Goal: Check status

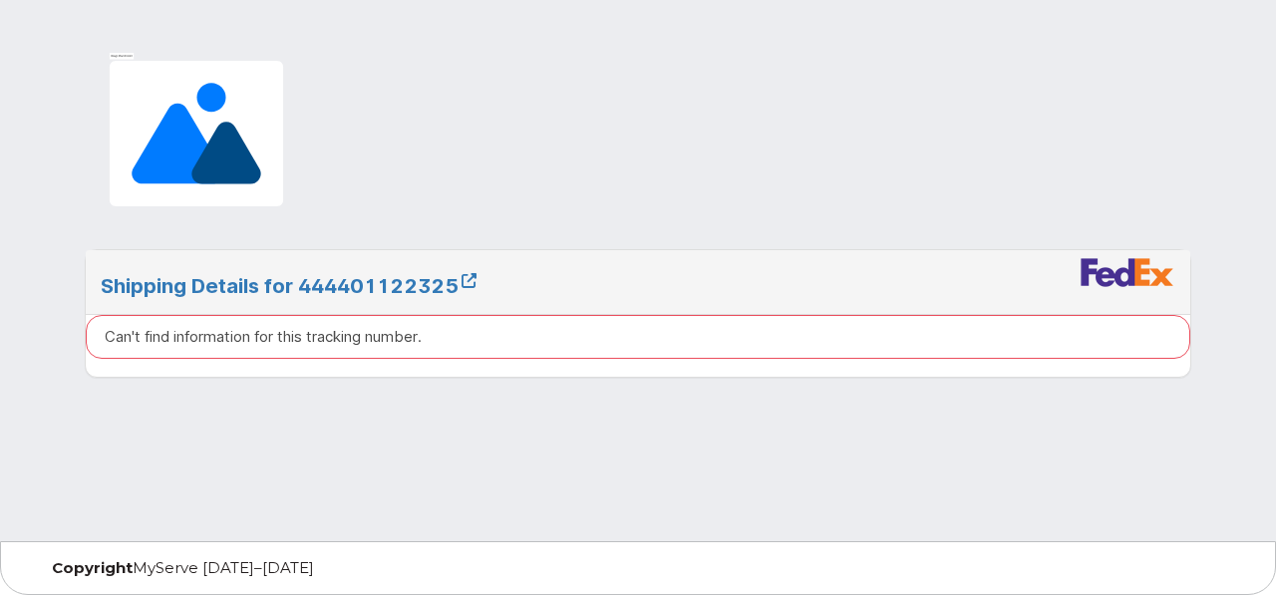
click at [119, 123] on img at bounding box center [196, 133] width 191 height 163
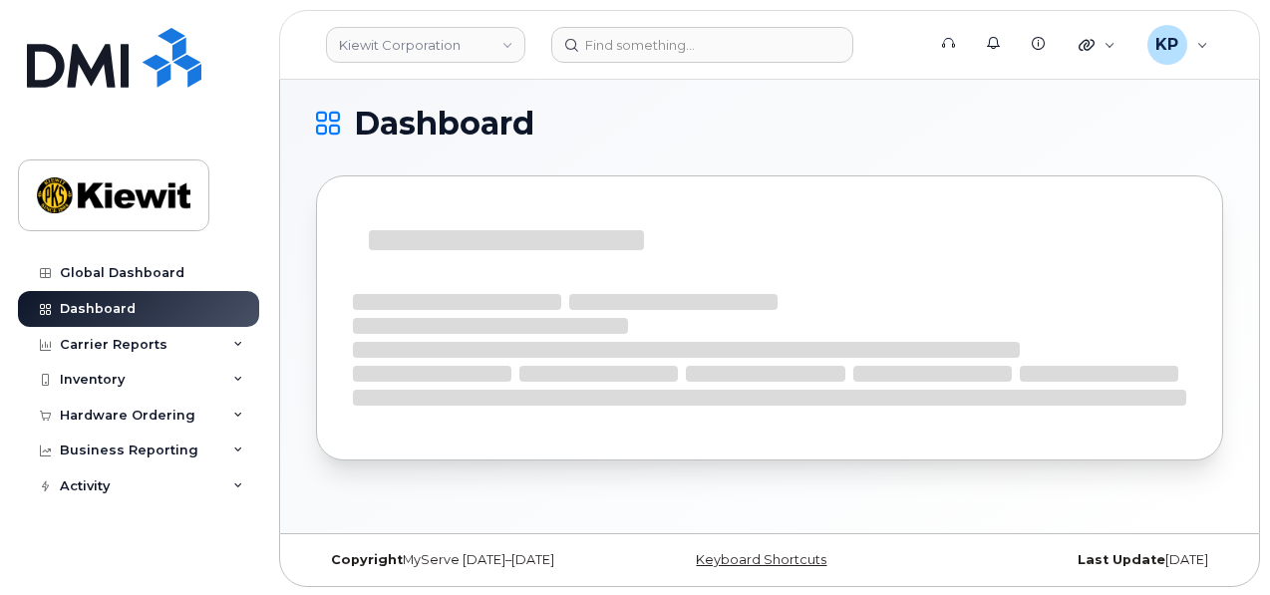
scroll to position [9, 0]
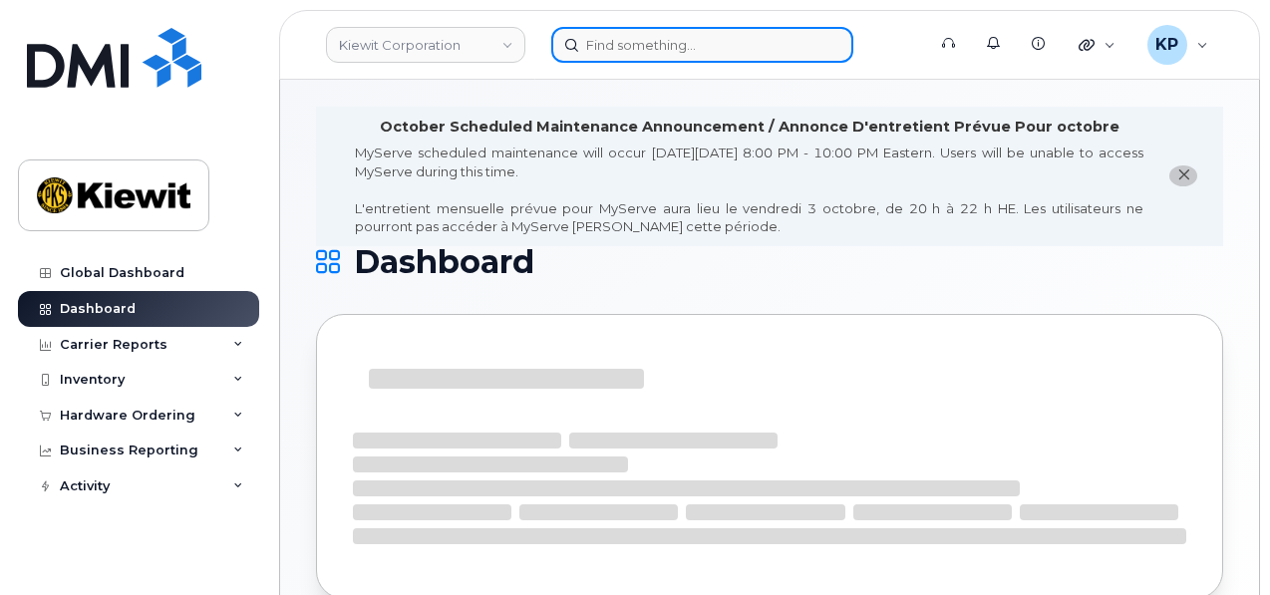
click at [617, 51] on input at bounding box center [702, 45] width 302 height 36
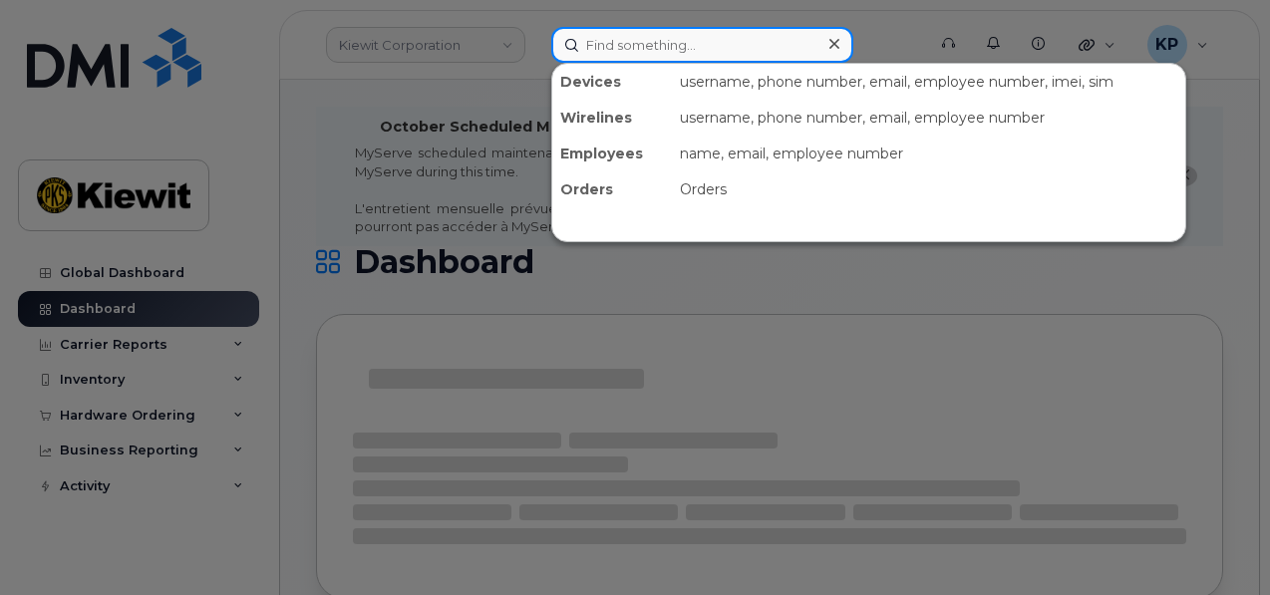
paste input "302213"
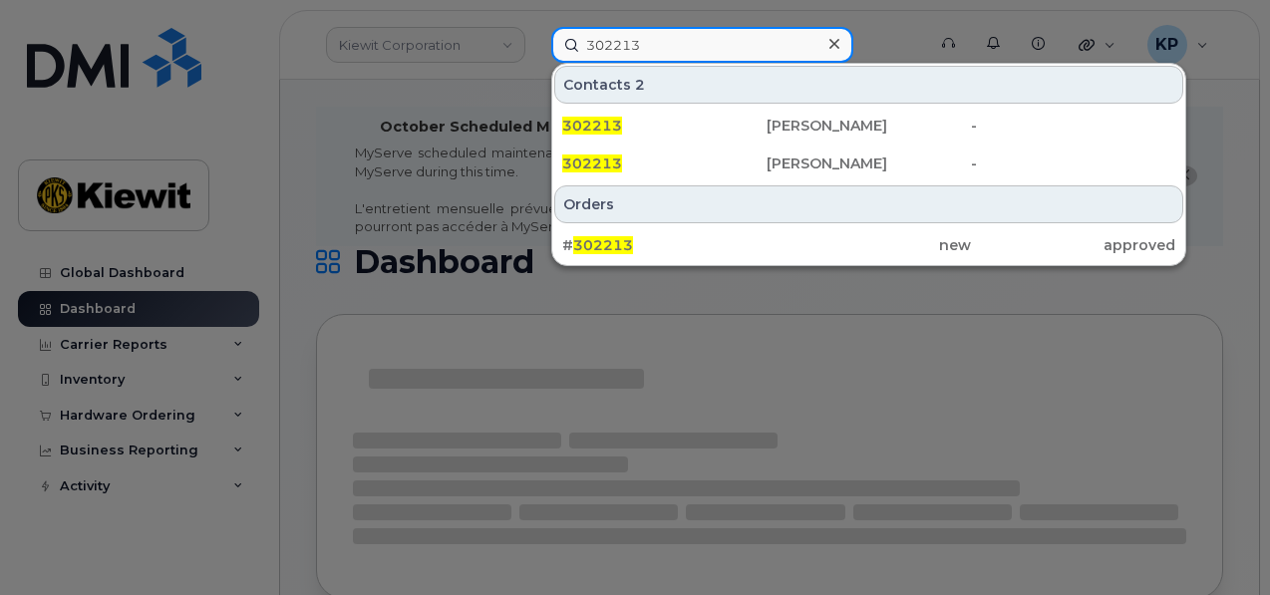
type input "302213"
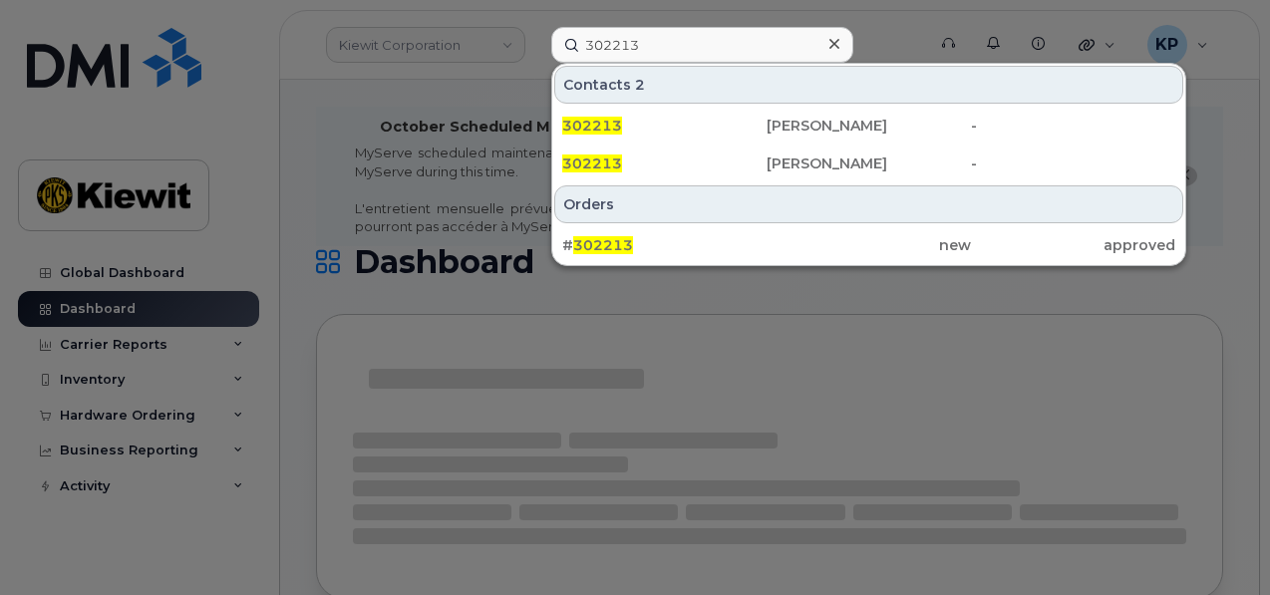
click at [343, 317] on div at bounding box center [635, 297] width 1270 height 595
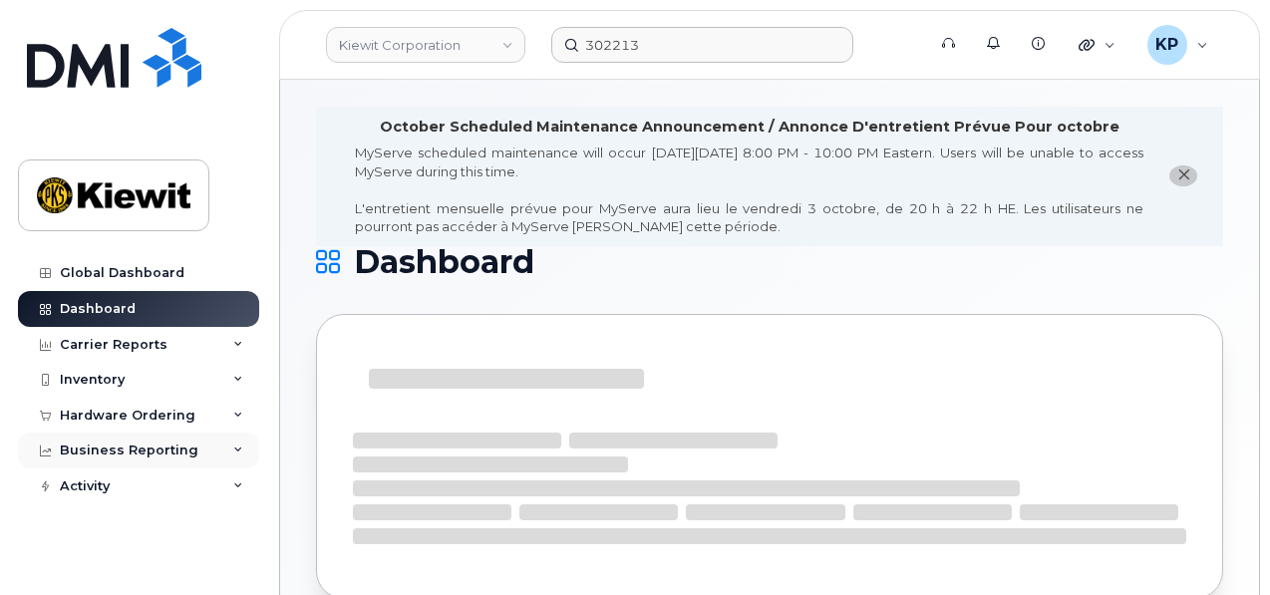
click at [64, 449] on div "Business Reporting" at bounding box center [129, 451] width 139 height 16
click at [60, 416] on div "Hardware Ordering" at bounding box center [128, 416] width 136 height 16
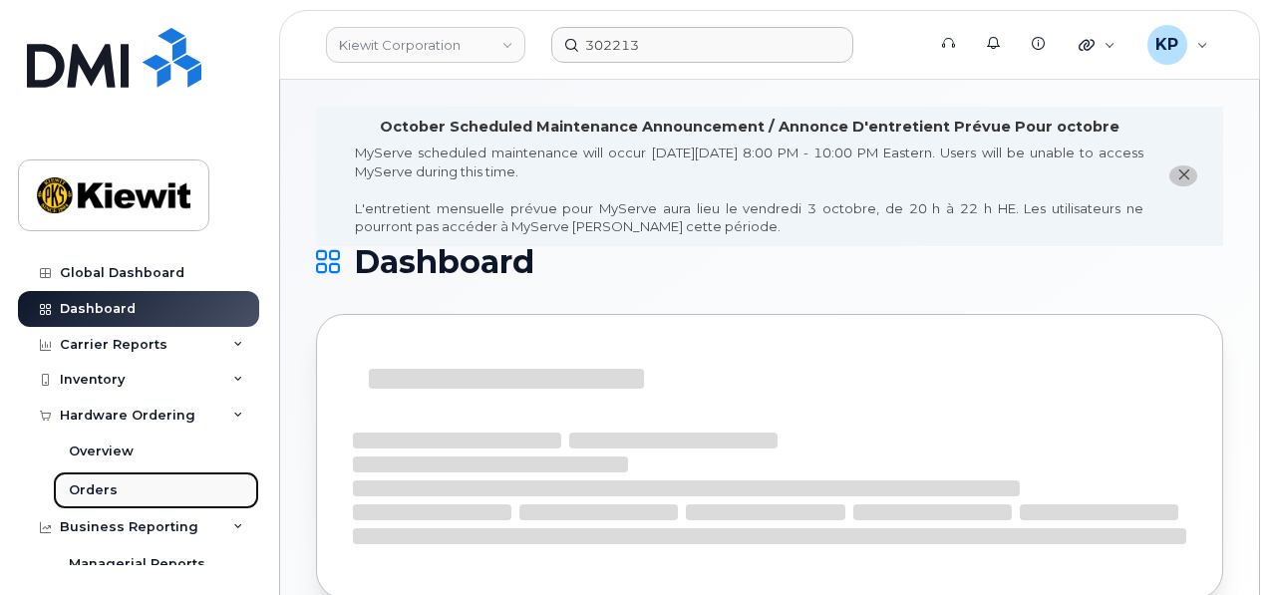
click at [96, 492] on div "Orders" at bounding box center [93, 490] width 49 height 18
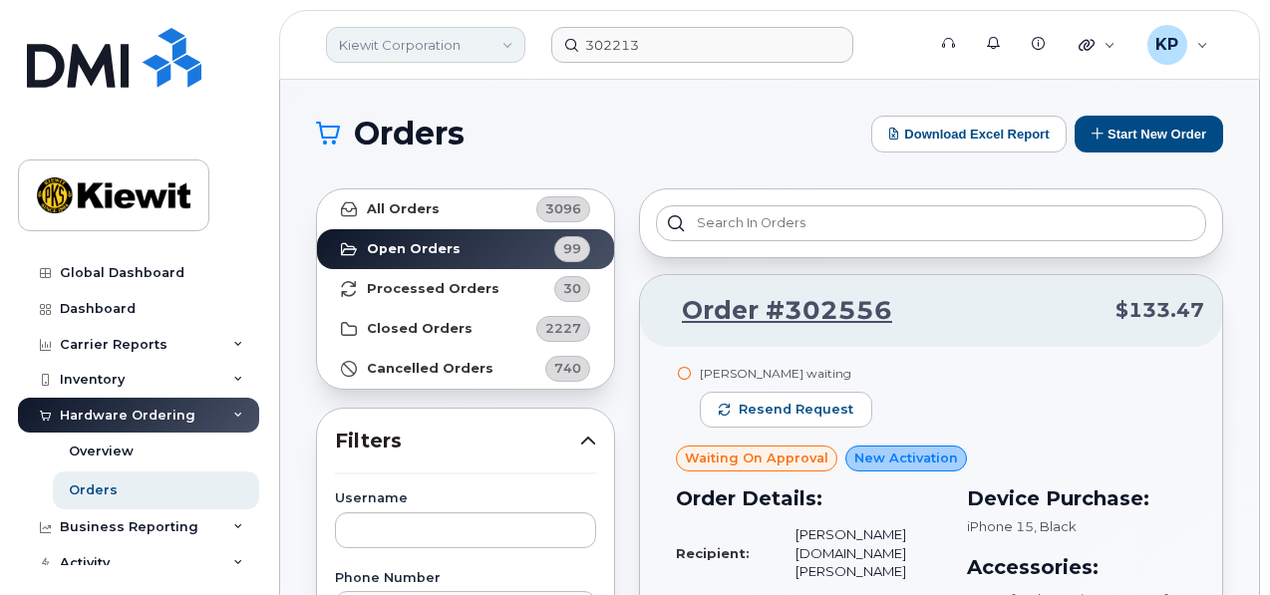
click at [403, 39] on link "Kiewit Corporation" at bounding box center [425, 45] width 199 height 36
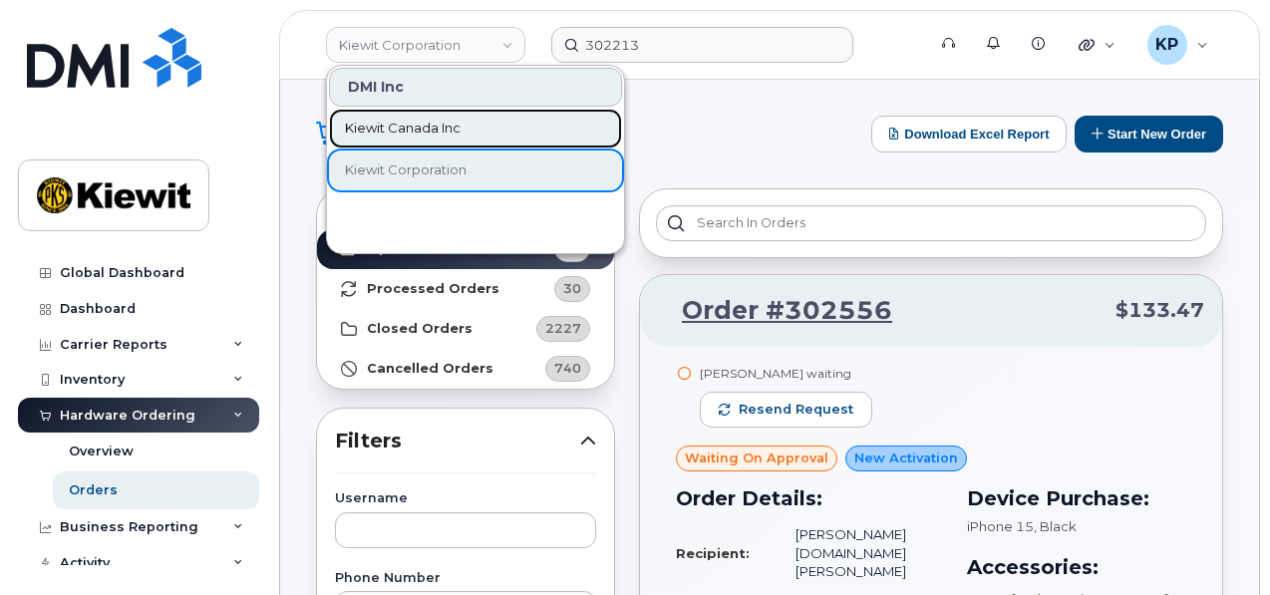
click at [393, 127] on span "Kiewit Canada Inc" at bounding box center [403, 129] width 116 height 20
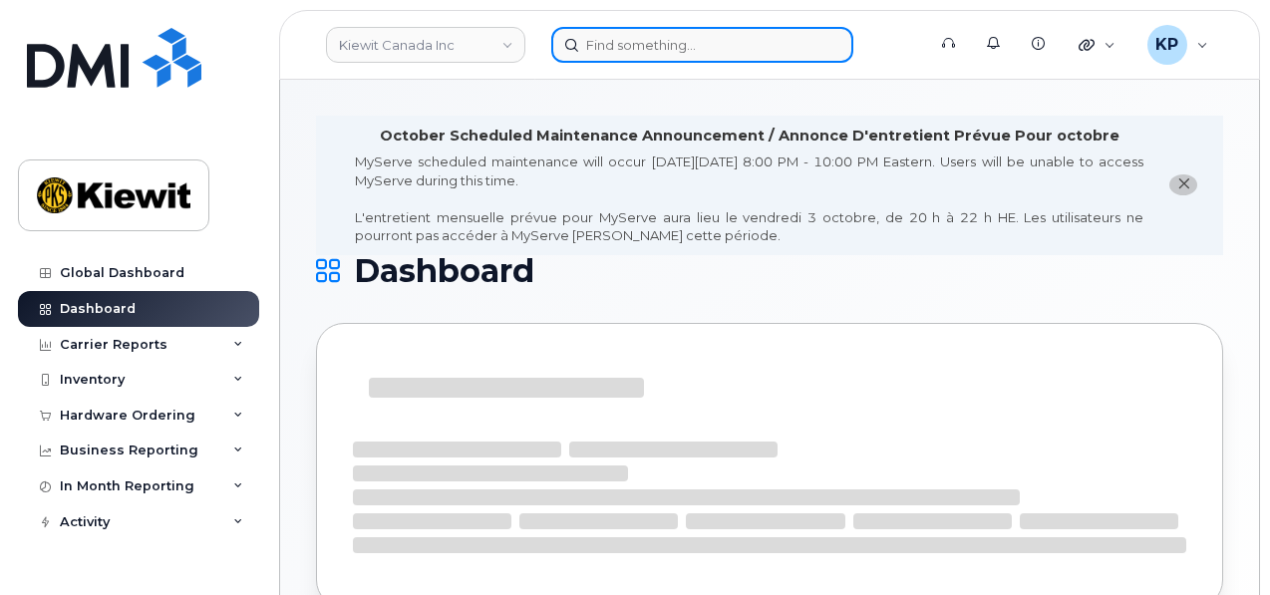
click at [596, 46] on input at bounding box center [702, 45] width 302 height 36
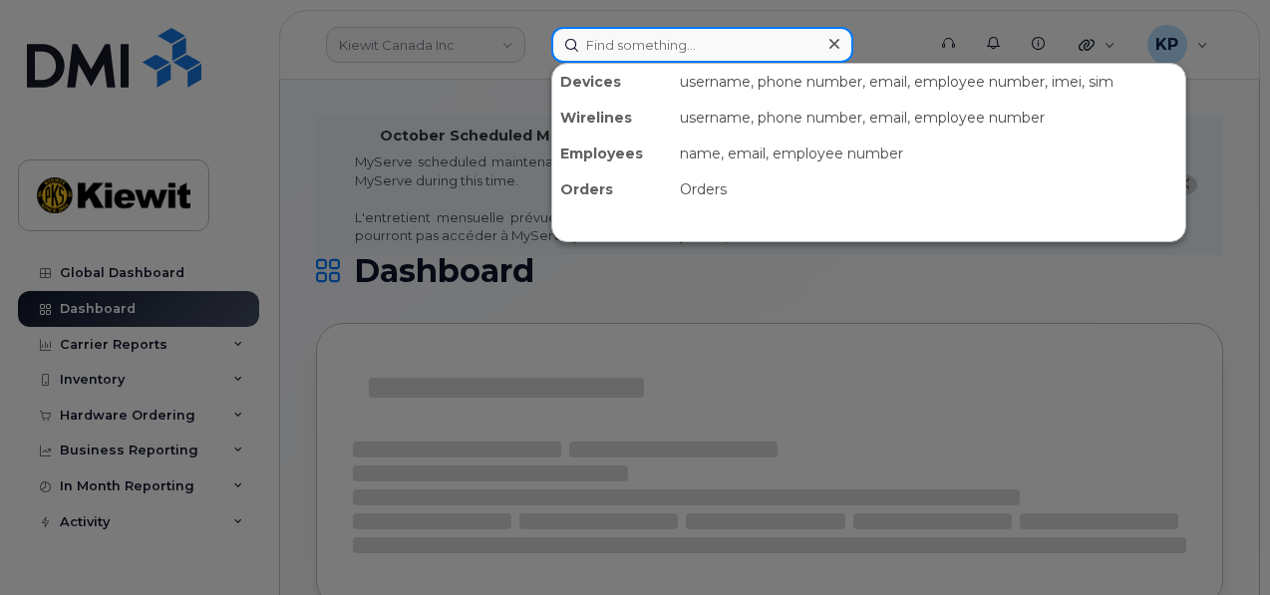
paste input "302213"
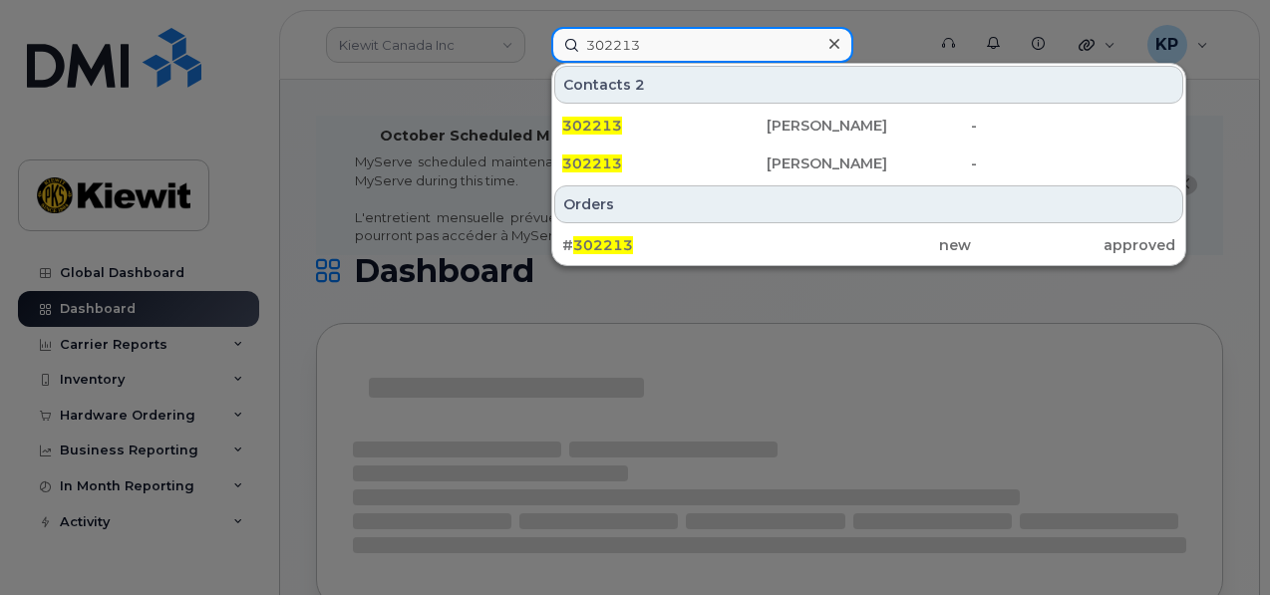
type input "302213"
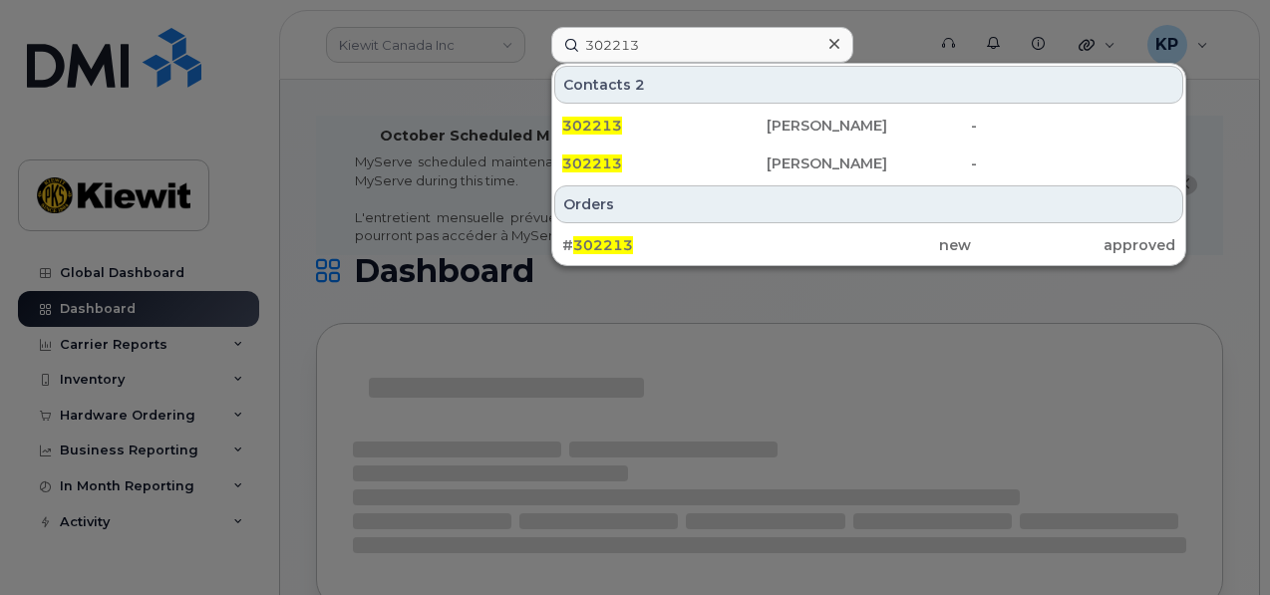
click at [429, 117] on div at bounding box center [635, 297] width 1270 height 595
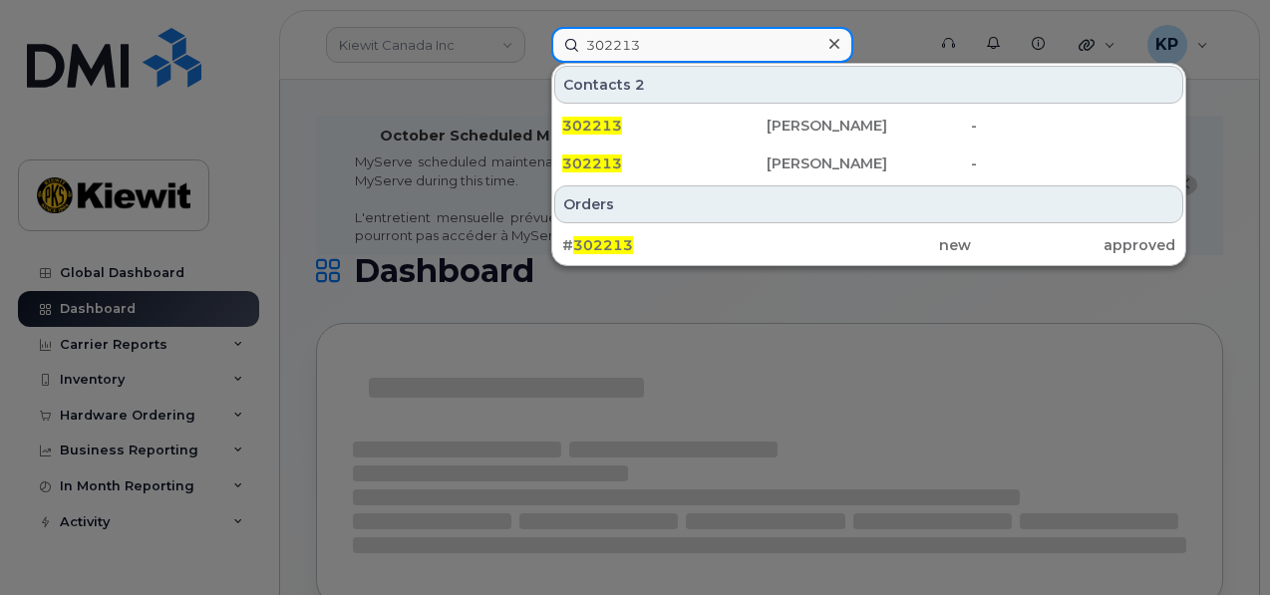
click at [660, 51] on input "302213" at bounding box center [702, 45] width 302 height 36
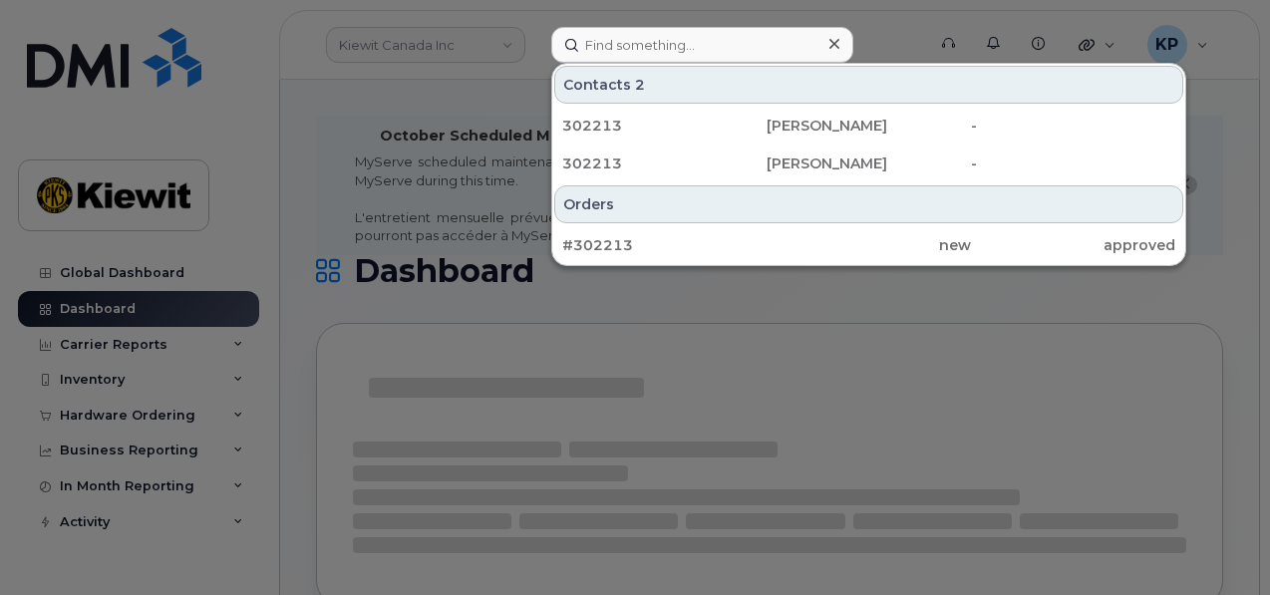
click at [419, 150] on div at bounding box center [635, 297] width 1270 height 595
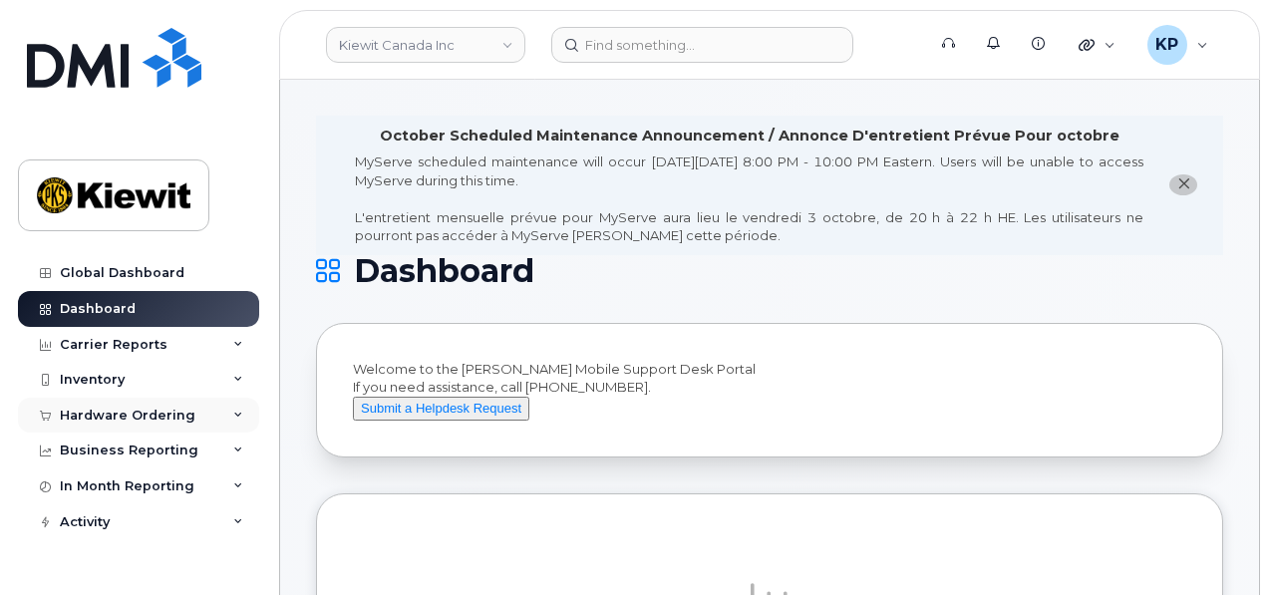
click at [96, 408] on div "Hardware Ordering" at bounding box center [128, 416] width 136 height 16
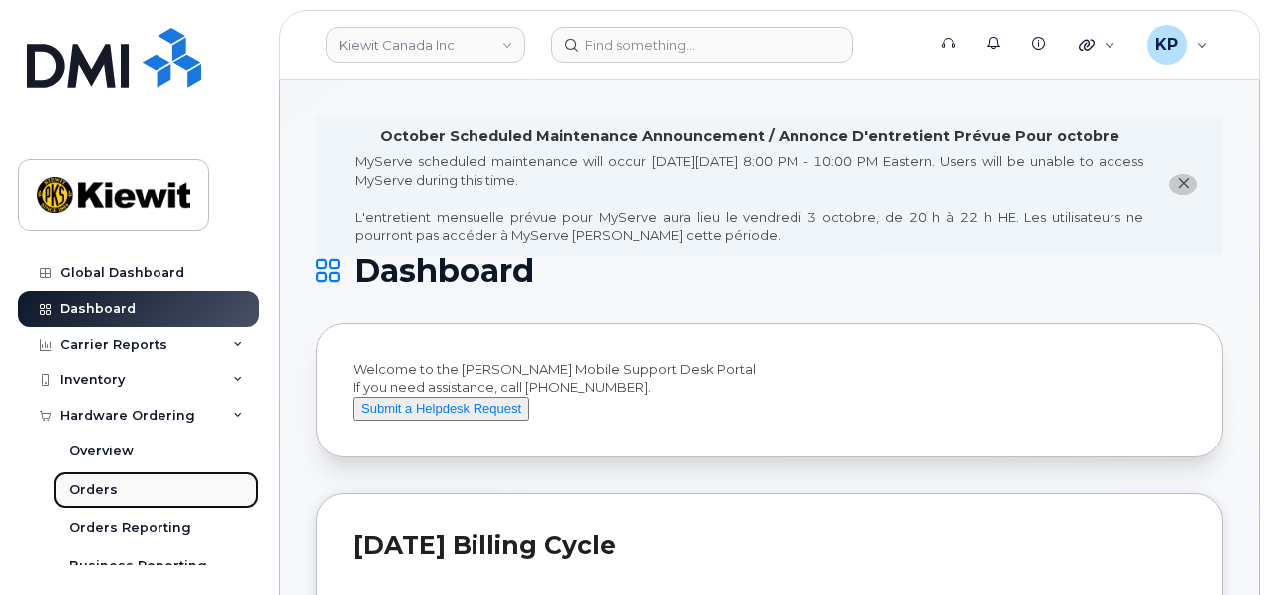
click at [92, 501] on link "Orders" at bounding box center [156, 490] width 206 height 38
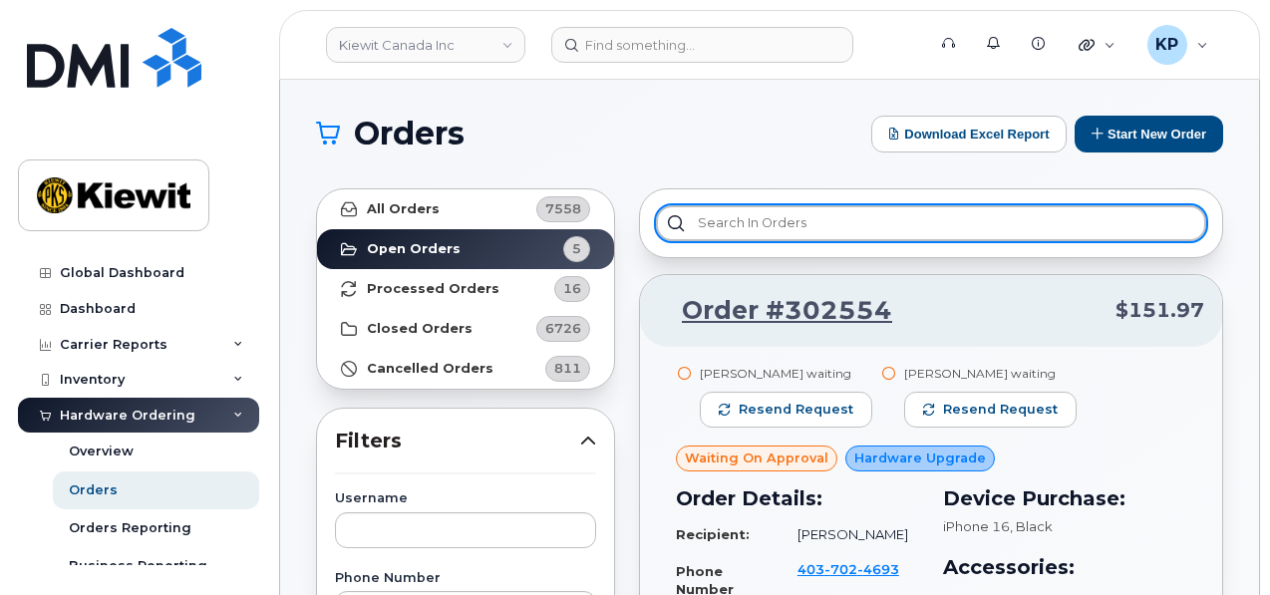
click at [813, 210] on input "text" at bounding box center [931, 223] width 550 height 36
paste input "302213"
type input "302213"
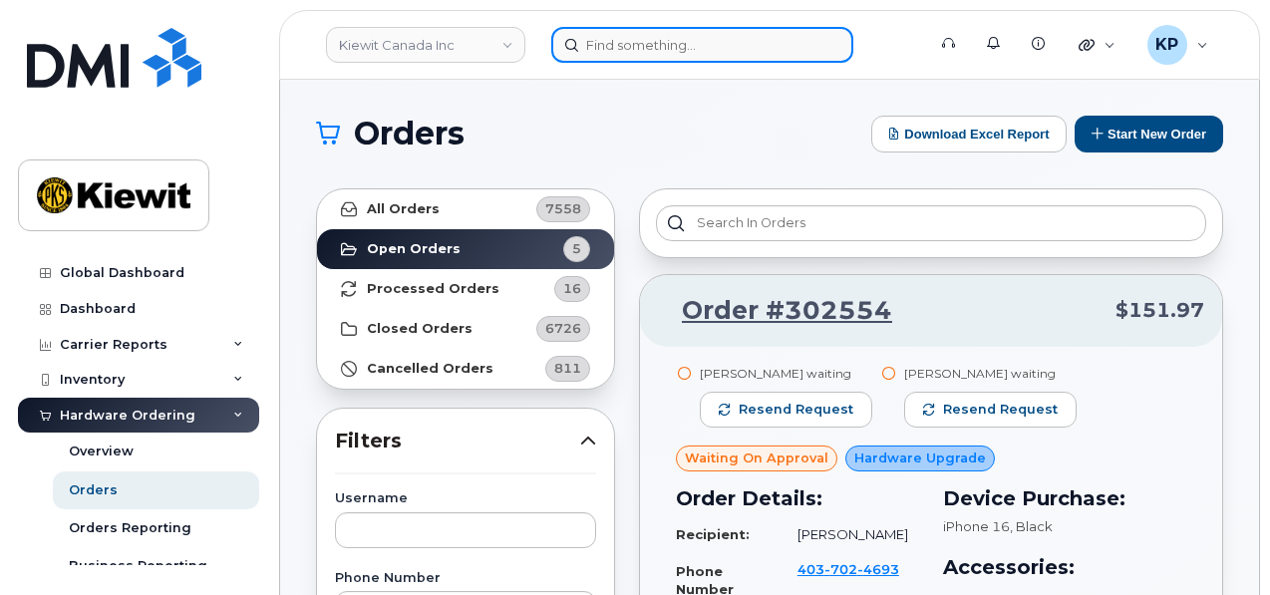
click at [652, 33] on input at bounding box center [702, 45] width 302 height 36
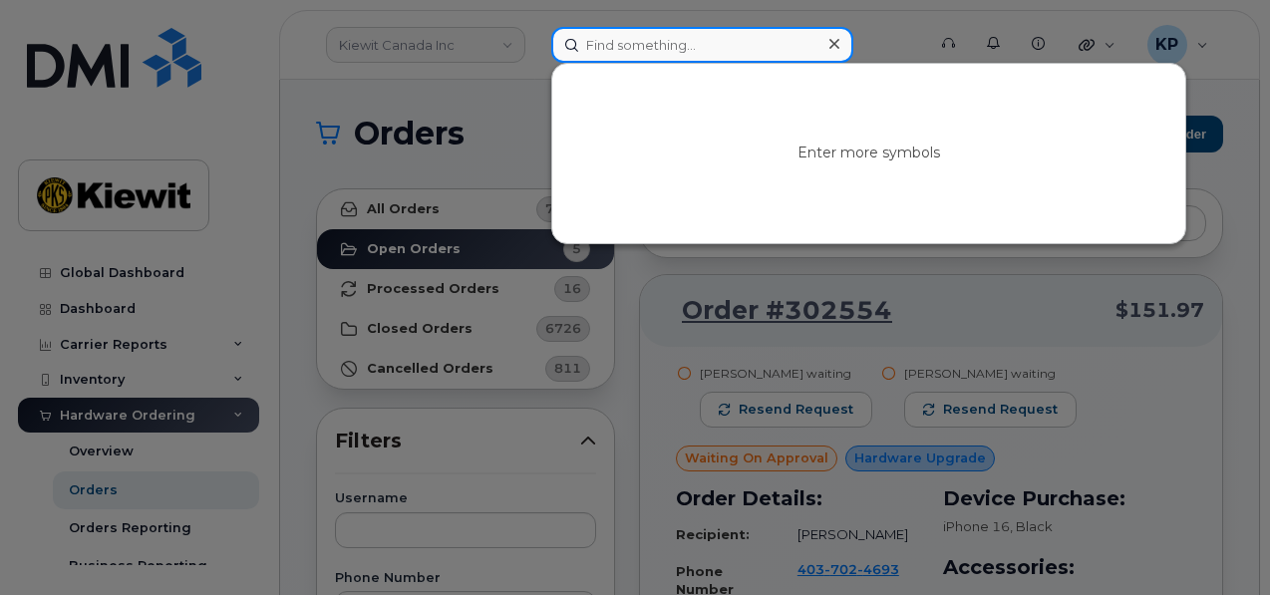
paste input "302213"
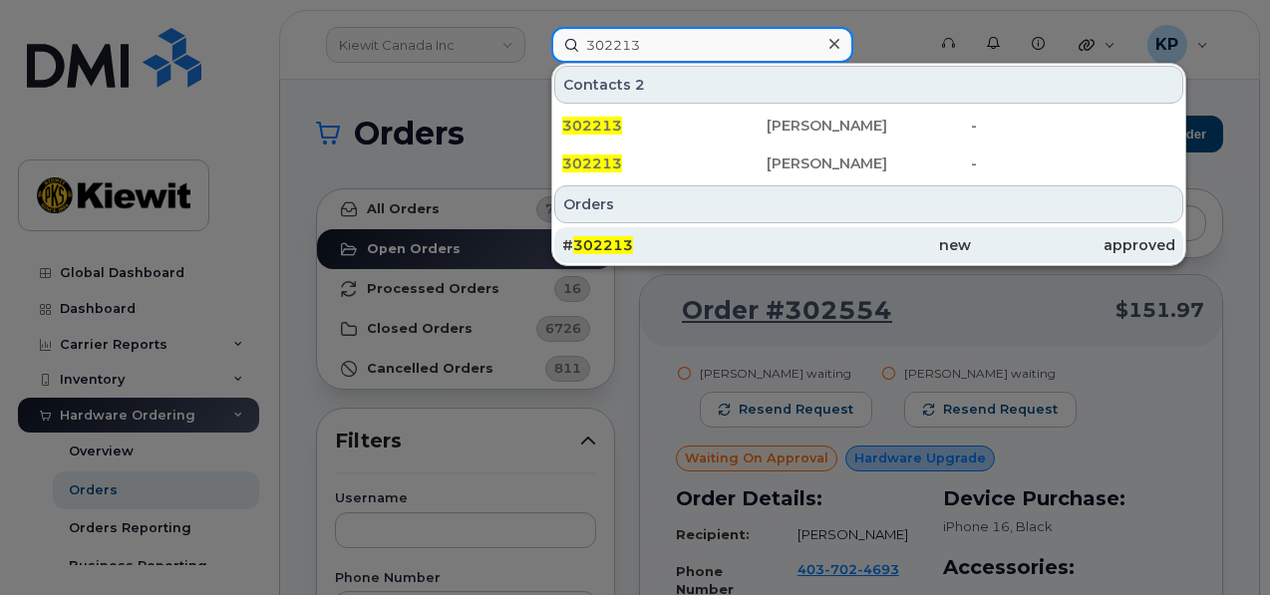
type input "302213"
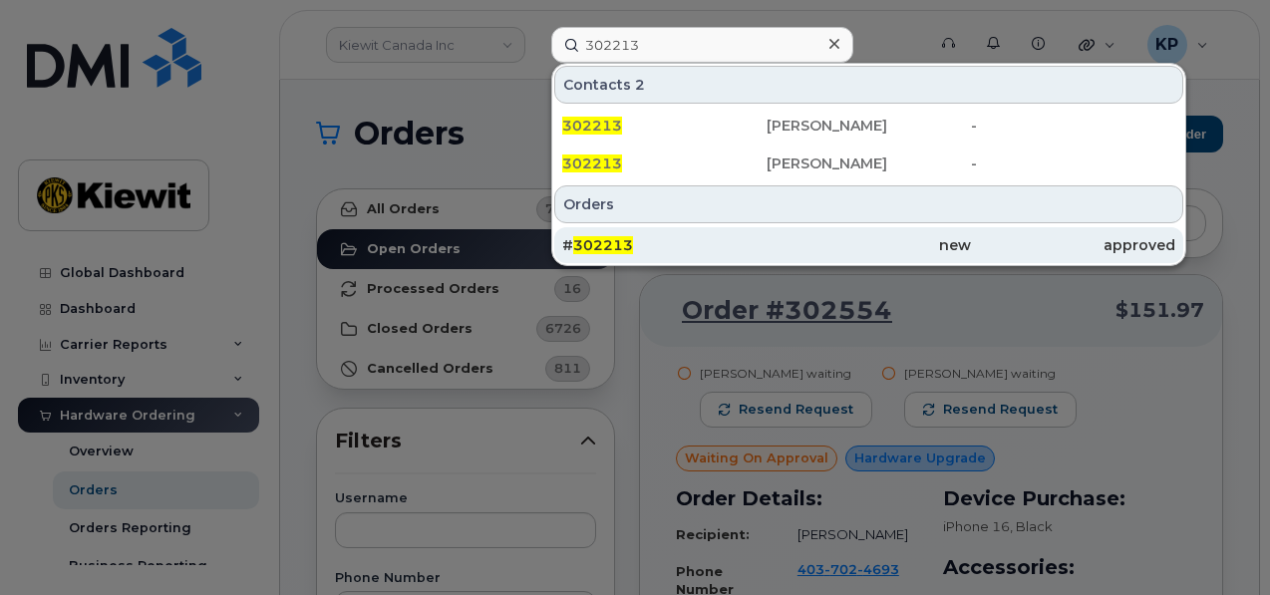
click at [658, 249] on div "# 302213" at bounding box center [664, 245] width 204 height 20
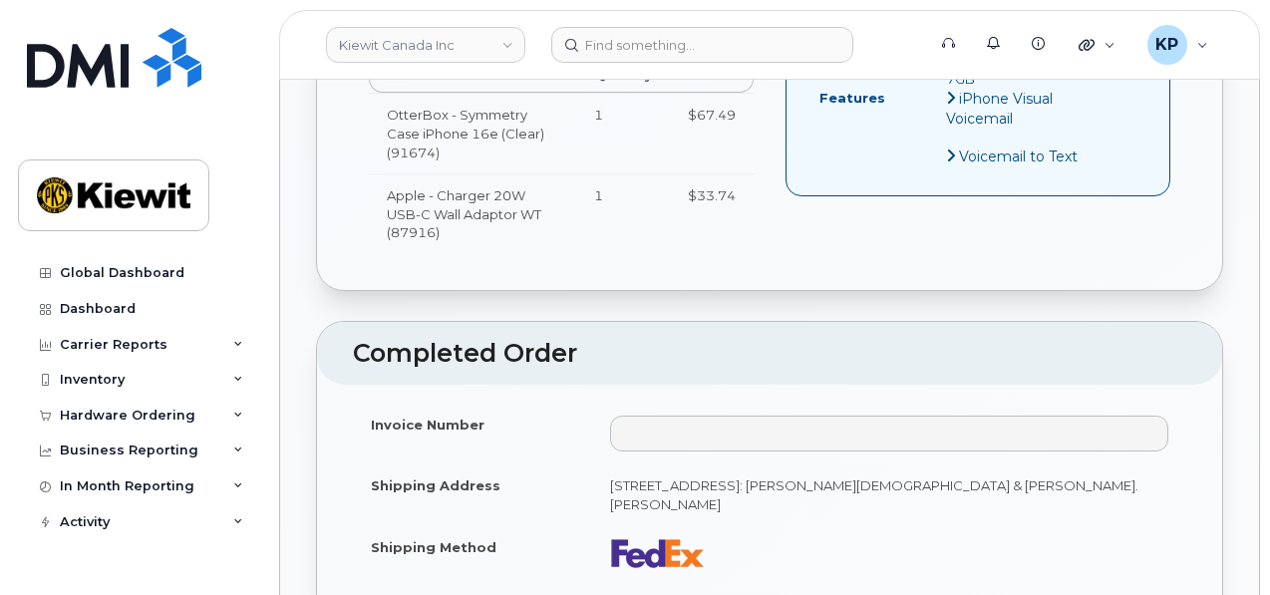
scroll to position [1196, 0]
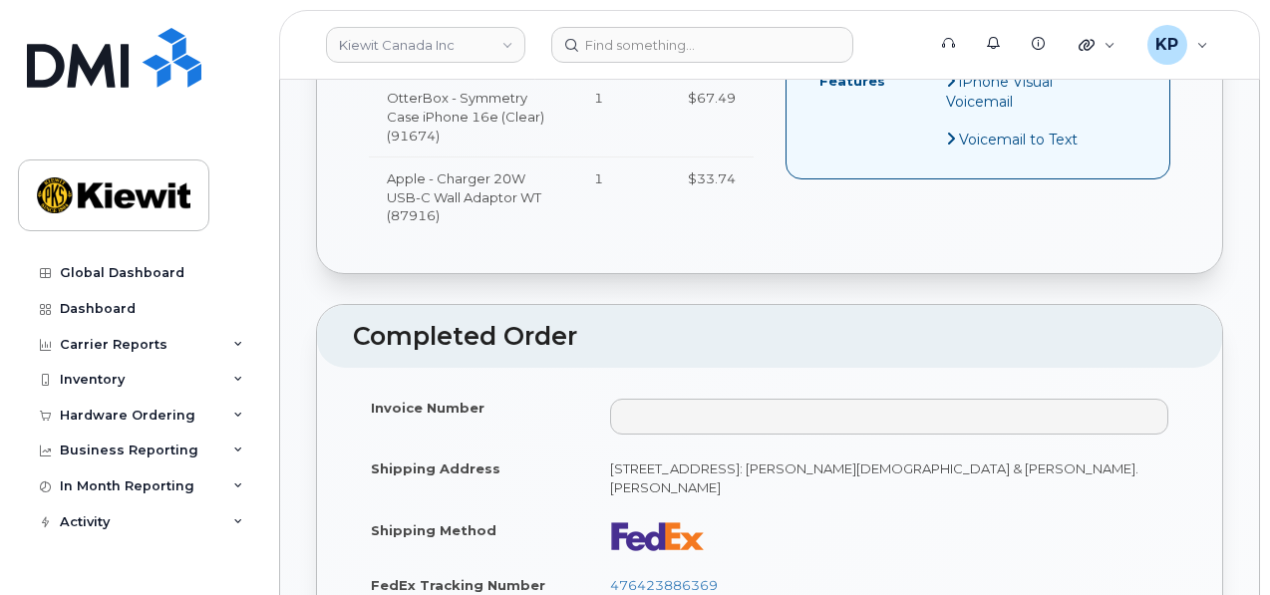
drag, startPoint x: 648, startPoint y: 523, endPoint x: 778, endPoint y: 494, distance: 133.7
click at [778, 508] on td at bounding box center [889, 535] width 594 height 55
drag, startPoint x: 753, startPoint y: 533, endPoint x: 610, endPoint y: 530, distance: 143.6
click at [610, 563] on td "476423886369" at bounding box center [889, 585] width 594 height 44
copy link "476423886369"
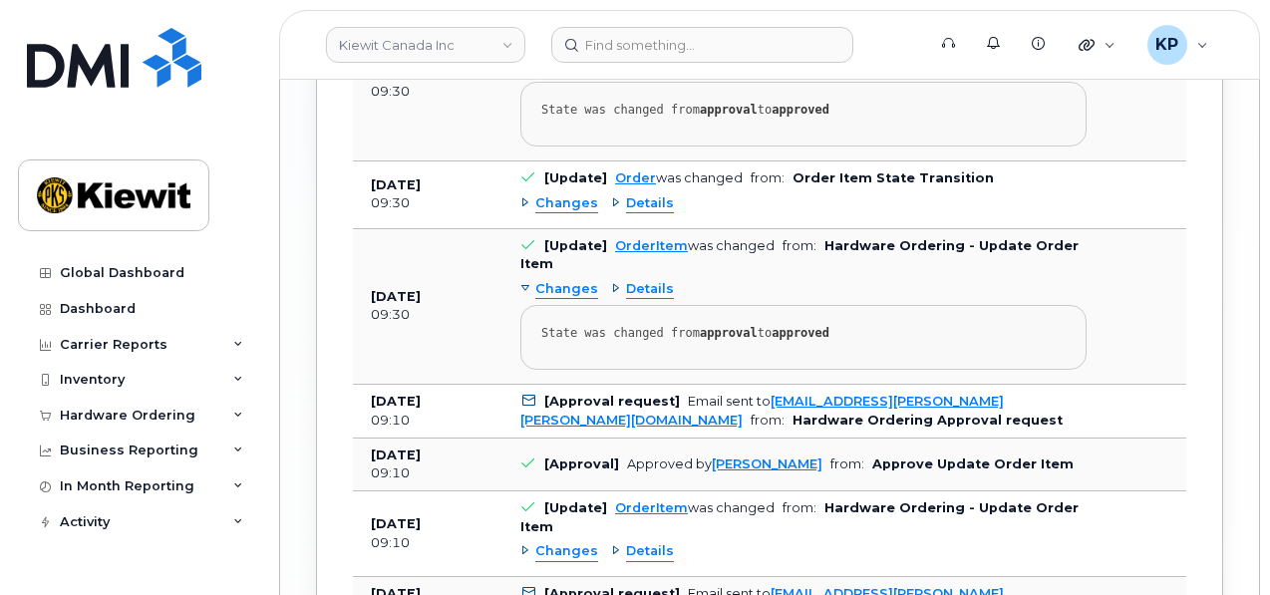
scroll to position [3536, 0]
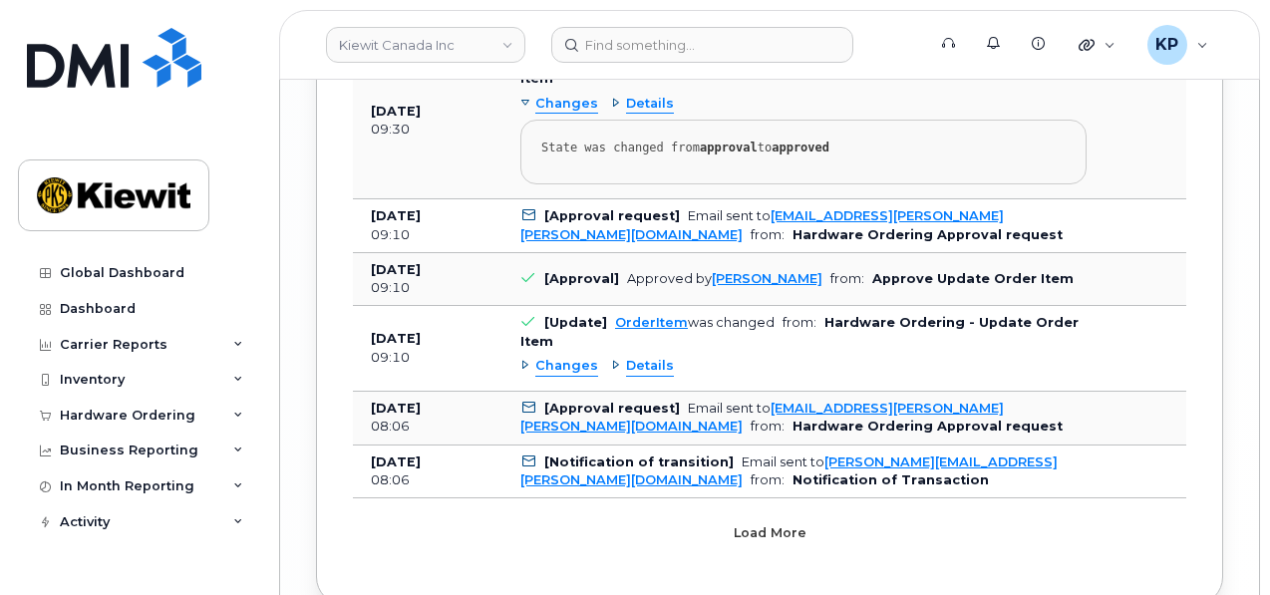
click at [643, 514] on button "Load more" at bounding box center [769, 532] width 598 height 36
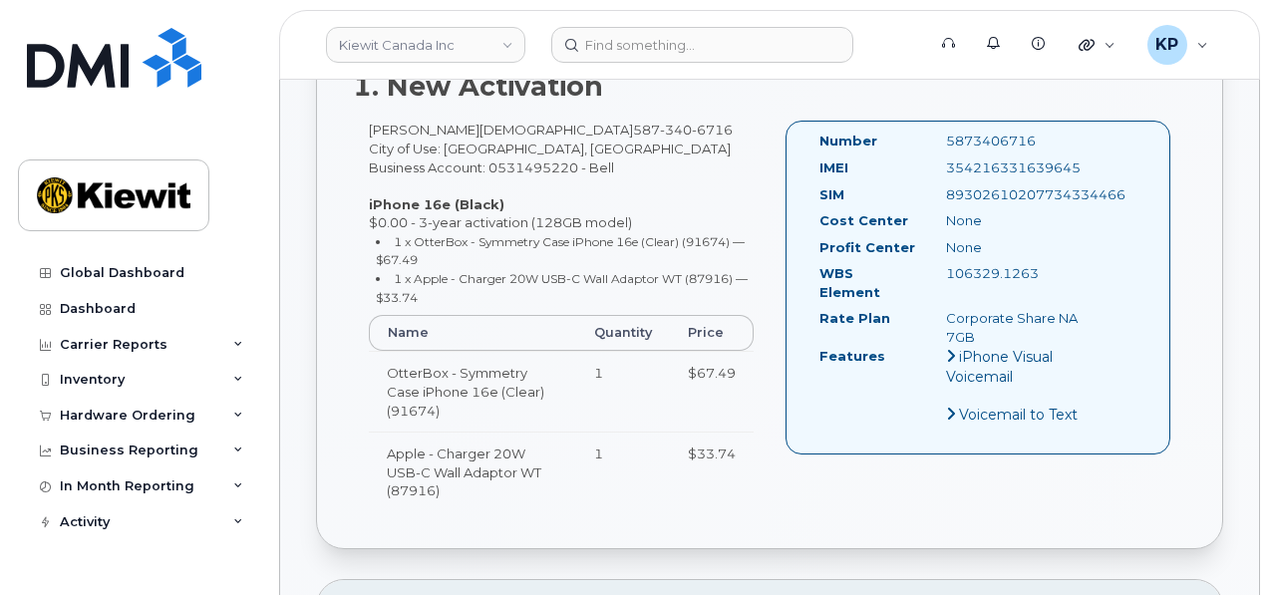
drag, startPoint x: 349, startPoint y: 501, endPoint x: 377, endPoint y: 95, distance: 407.6
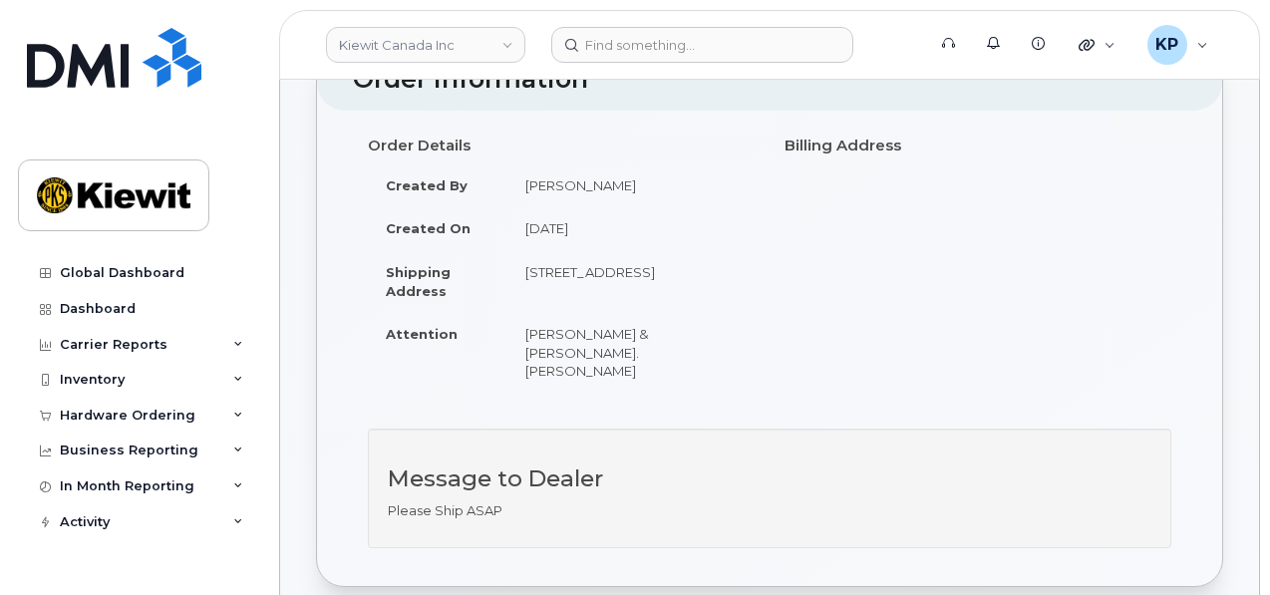
scroll to position [299, 0]
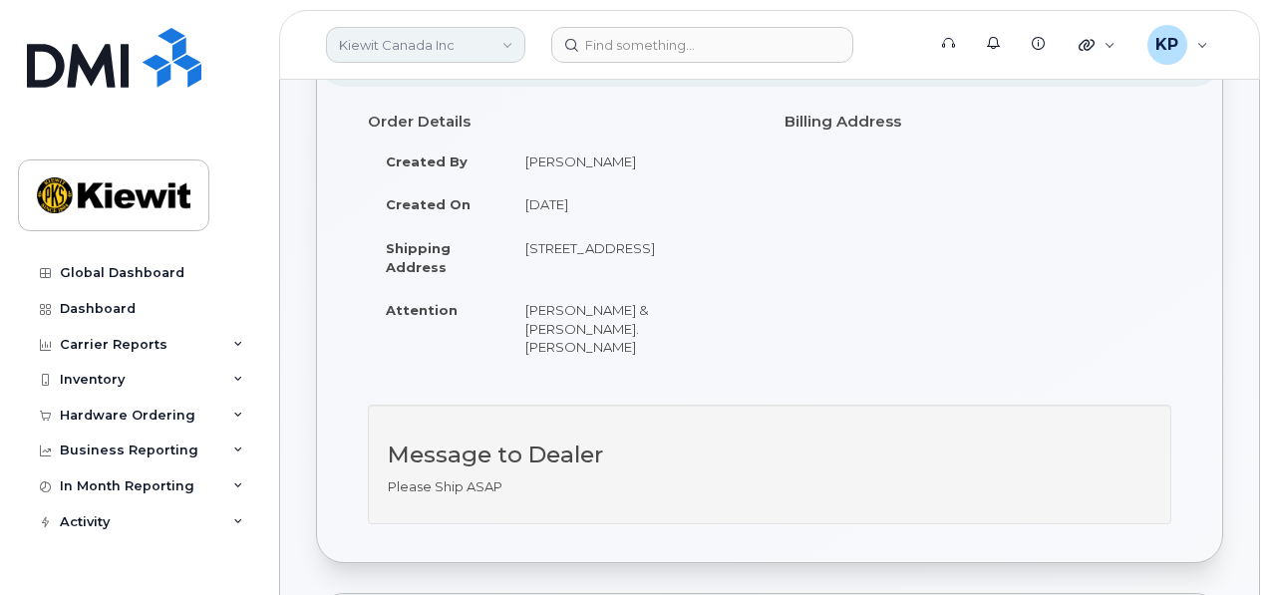
click at [386, 52] on link "Kiewit Canada Inc" at bounding box center [425, 45] width 199 height 36
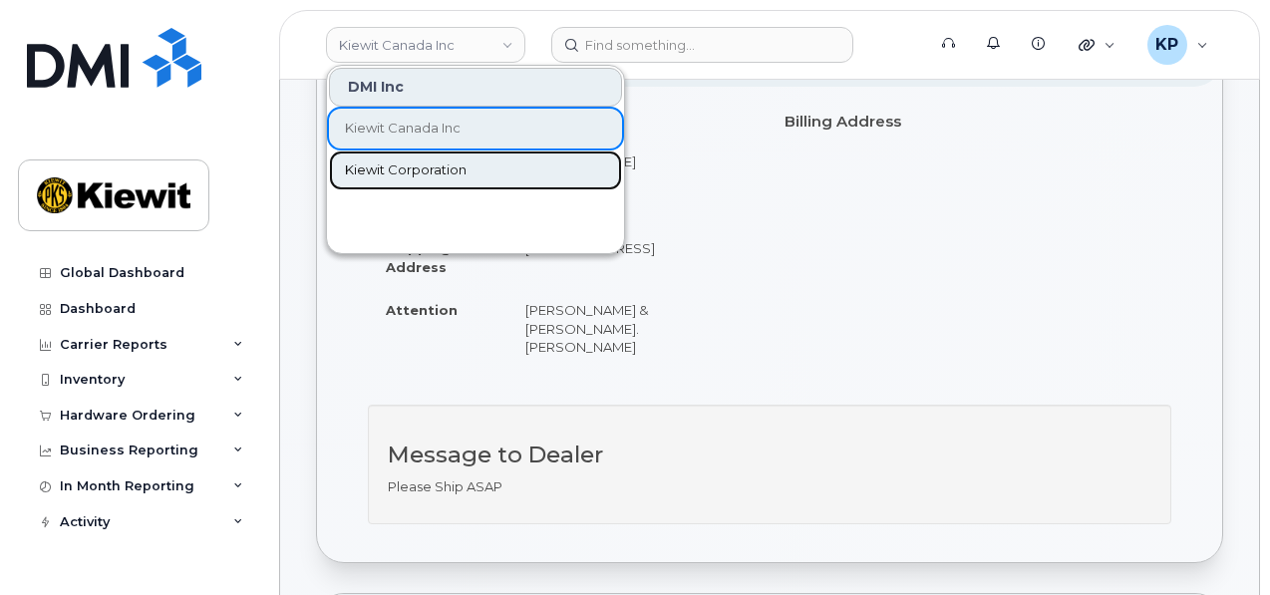
click at [354, 170] on span "Kiewit Corporation" at bounding box center [406, 170] width 122 height 20
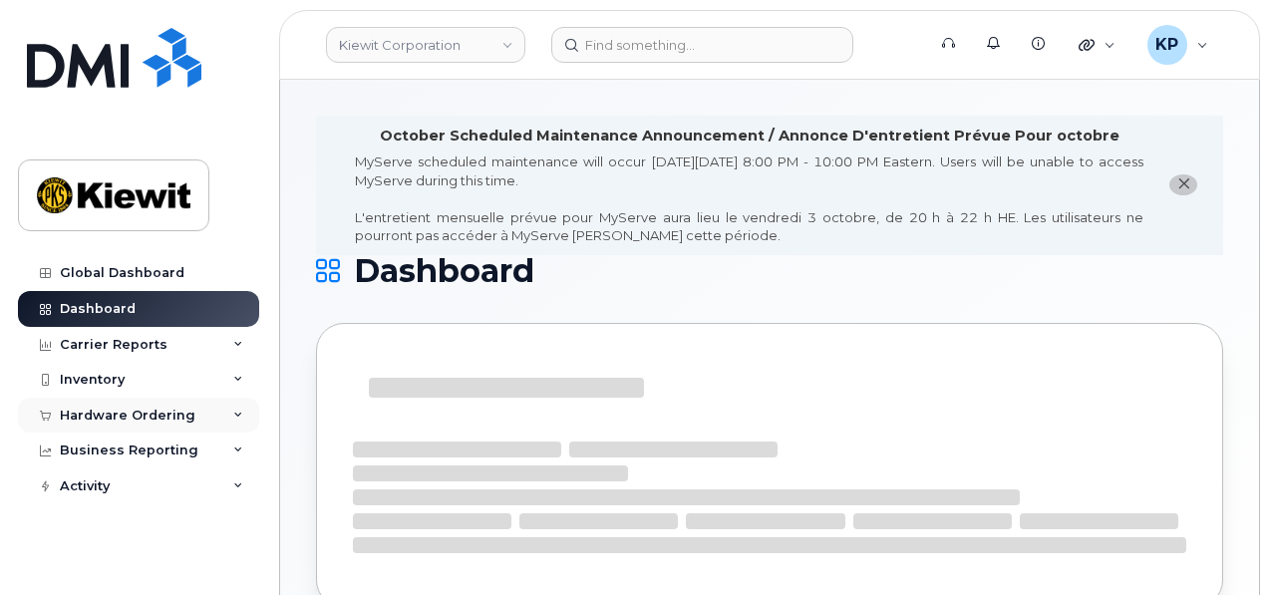
click at [64, 413] on div "Hardware Ordering" at bounding box center [128, 416] width 136 height 16
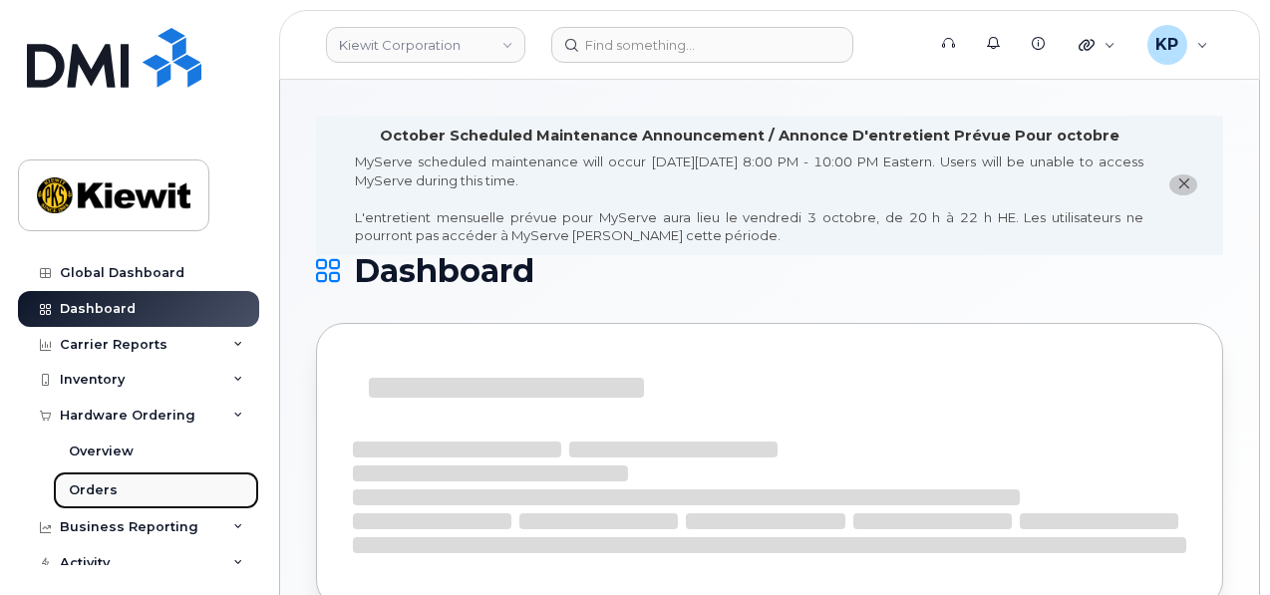
click at [84, 483] on div "Orders" at bounding box center [93, 490] width 49 height 18
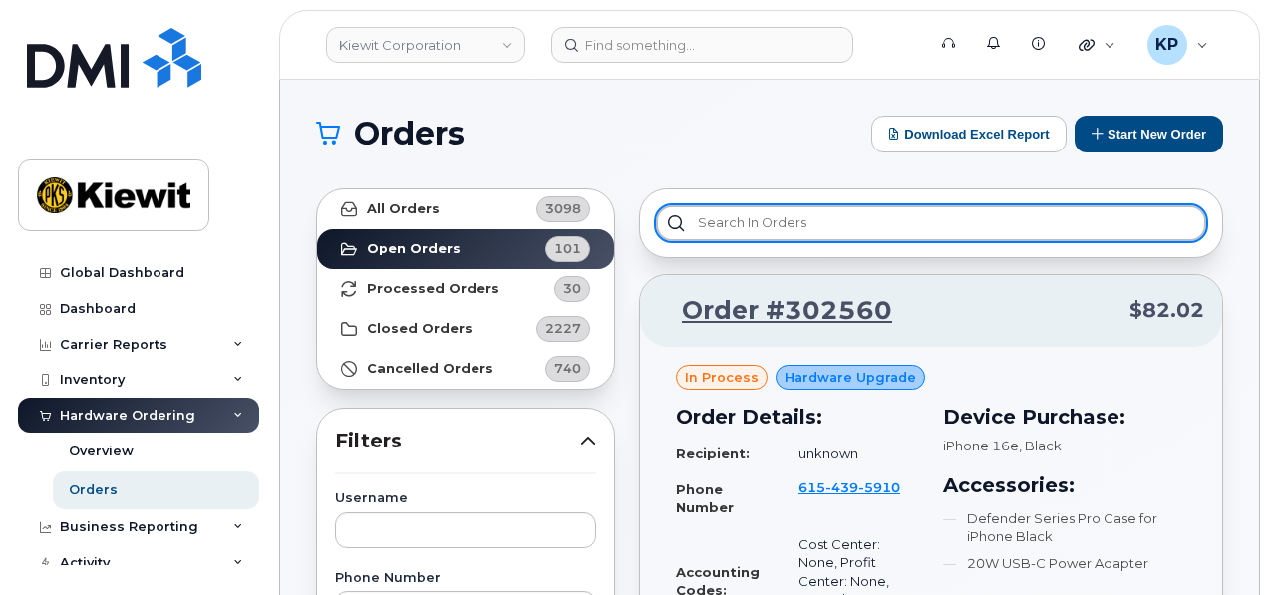
click at [777, 222] on input "text" at bounding box center [931, 223] width 550 height 36
paste input "302287"
type input "302287"
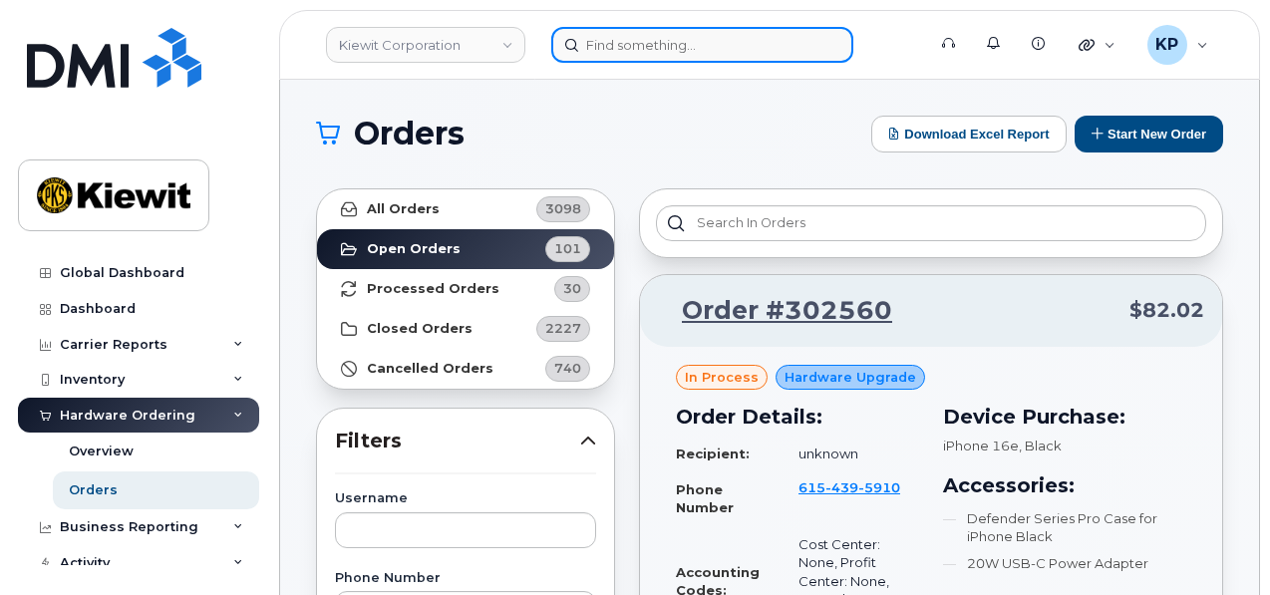
click at [617, 38] on input at bounding box center [702, 45] width 302 height 36
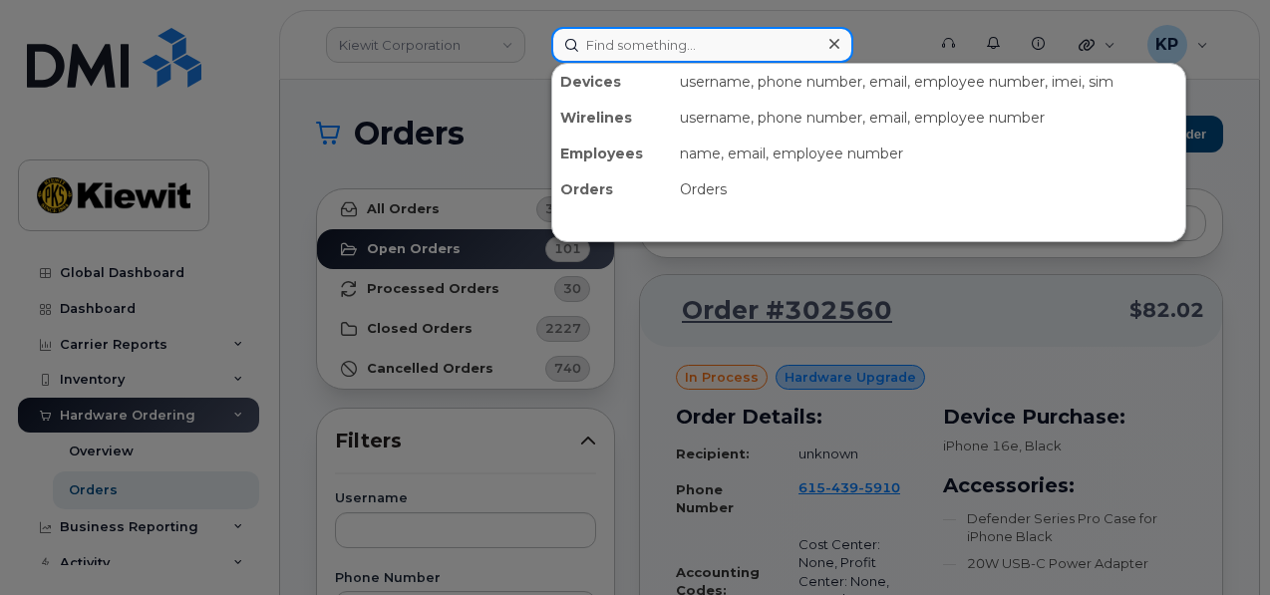
paste input "302287"
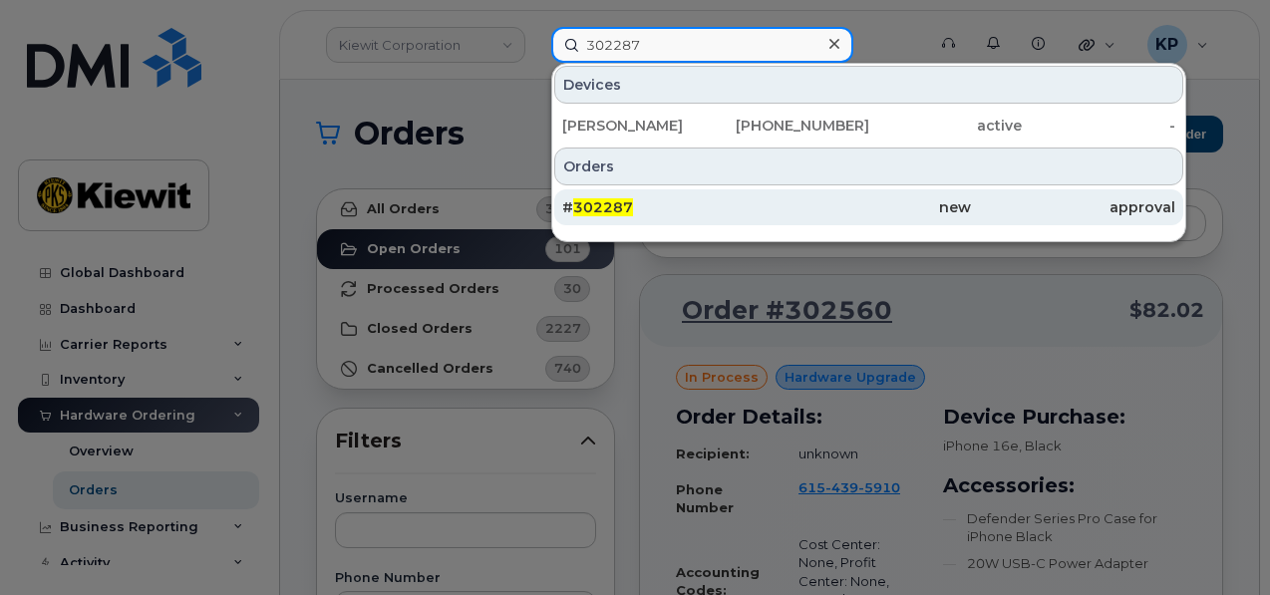
type input "302287"
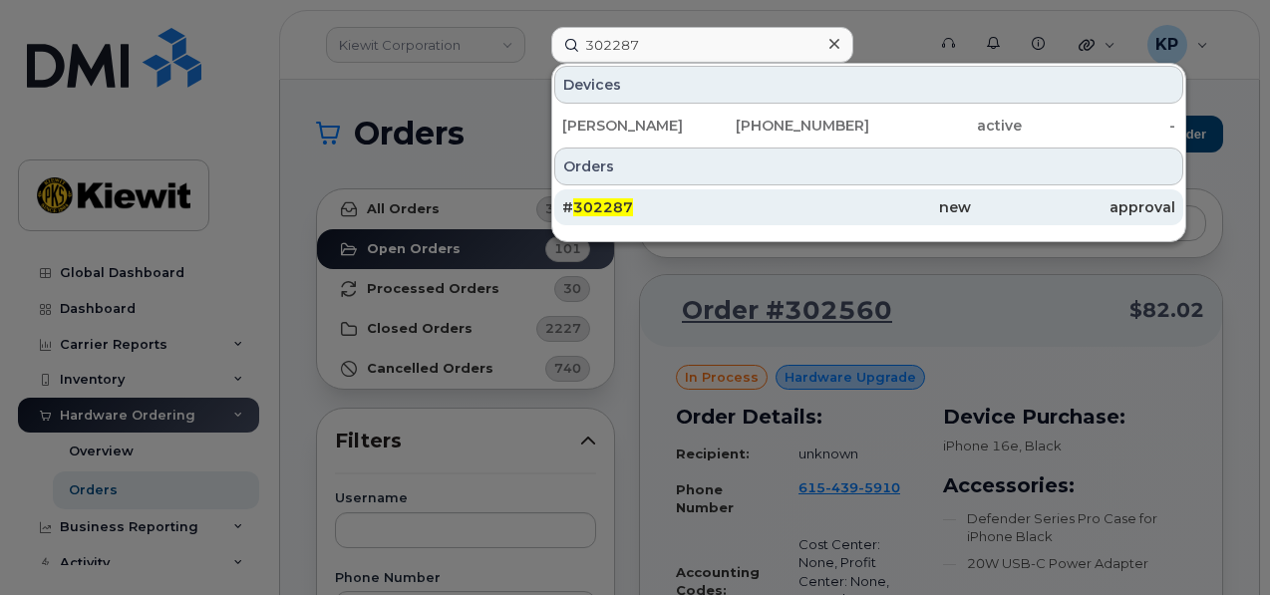
click at [787, 205] on div "new" at bounding box center [868, 207] width 204 height 20
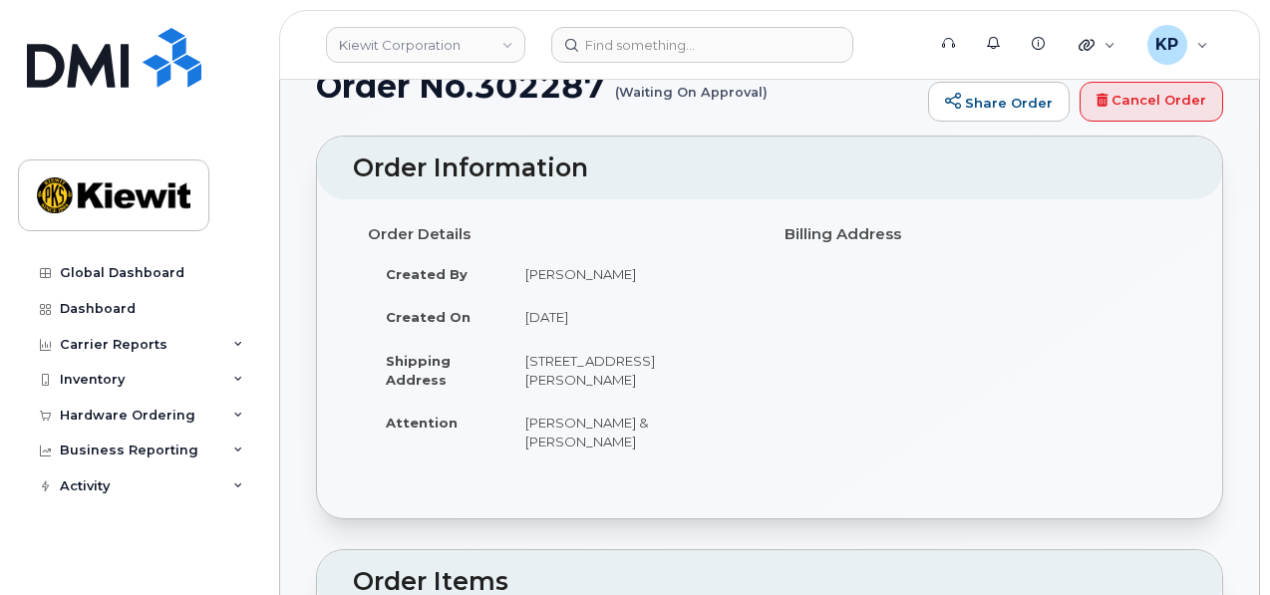
scroll to position [100, 0]
